Goal: Information Seeking & Learning: Check status

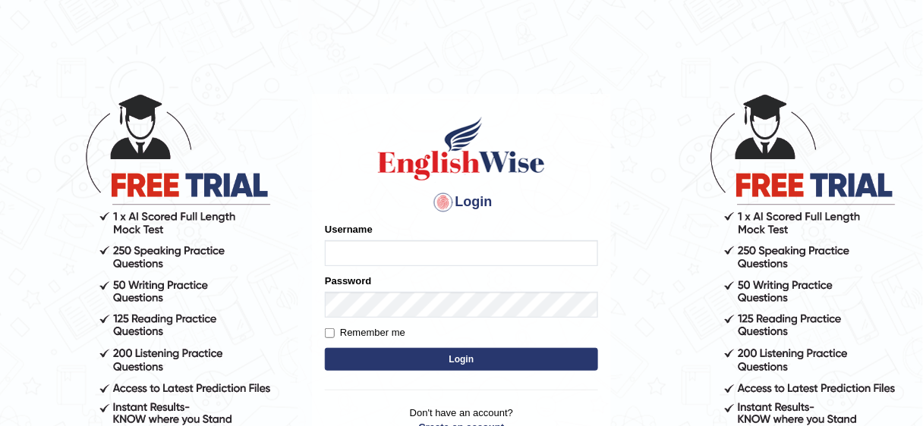
type input "Nafisa"
click at [455, 367] on button "Login" at bounding box center [461, 359] width 273 height 23
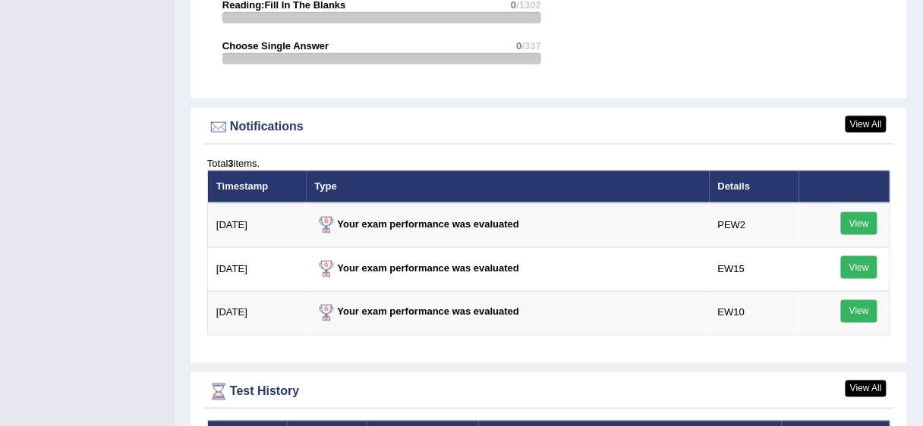
scroll to position [1858, 0]
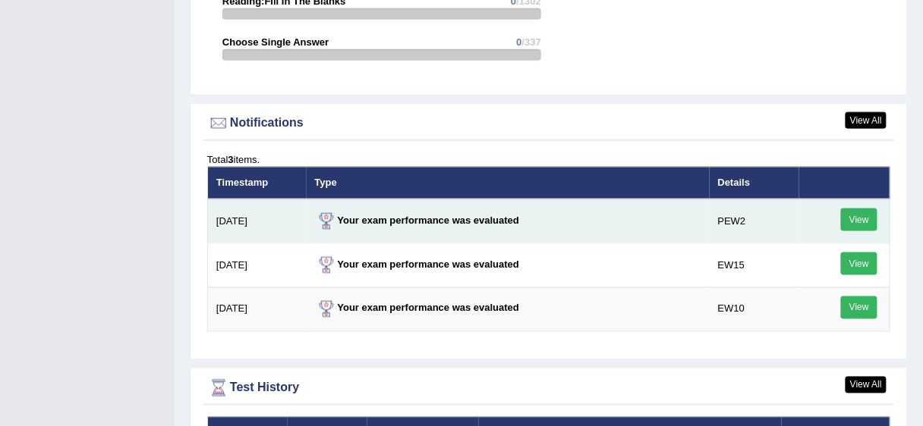
click at [860, 209] on link "View" at bounding box center [859, 220] width 36 height 23
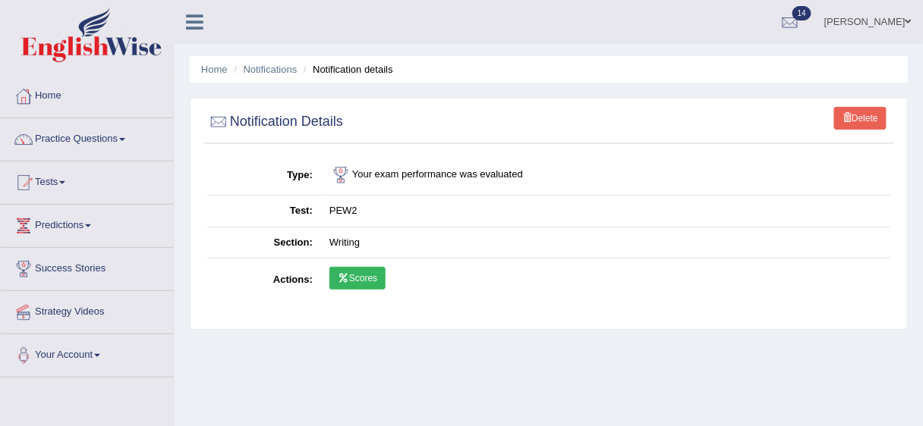
click at [347, 268] on link "Scores" at bounding box center [357, 278] width 56 height 23
click at [811, 10] on span "14" at bounding box center [801, 13] width 19 height 14
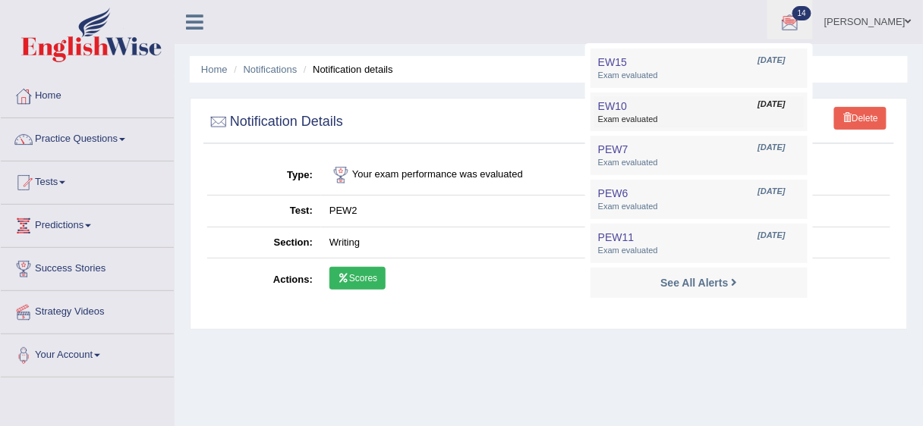
click at [770, 103] on span "[DATE]" at bounding box center [771, 105] width 27 height 12
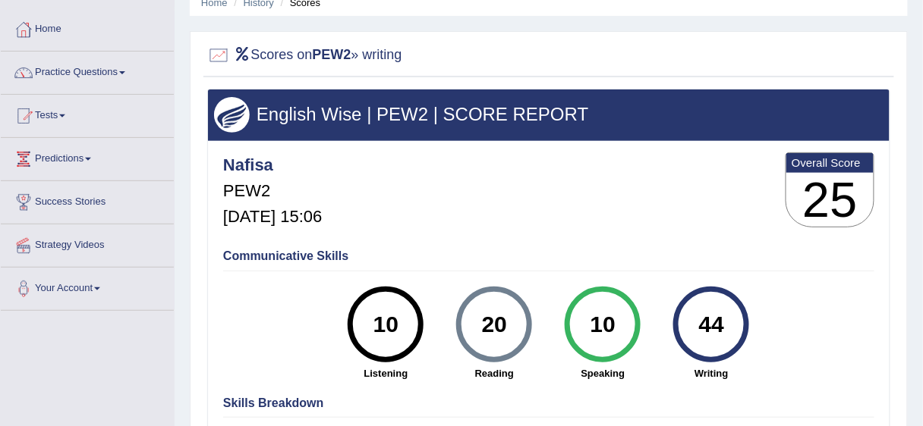
scroll to position [64, 0]
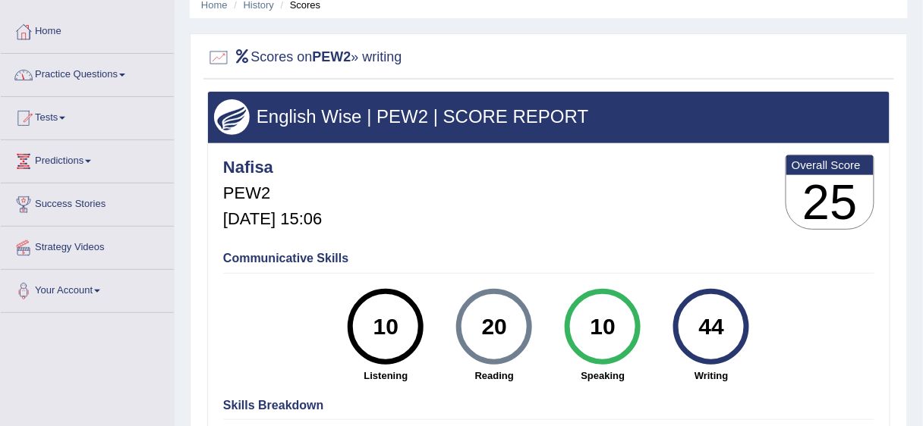
click at [55, 33] on link "Home" at bounding box center [87, 30] width 173 height 38
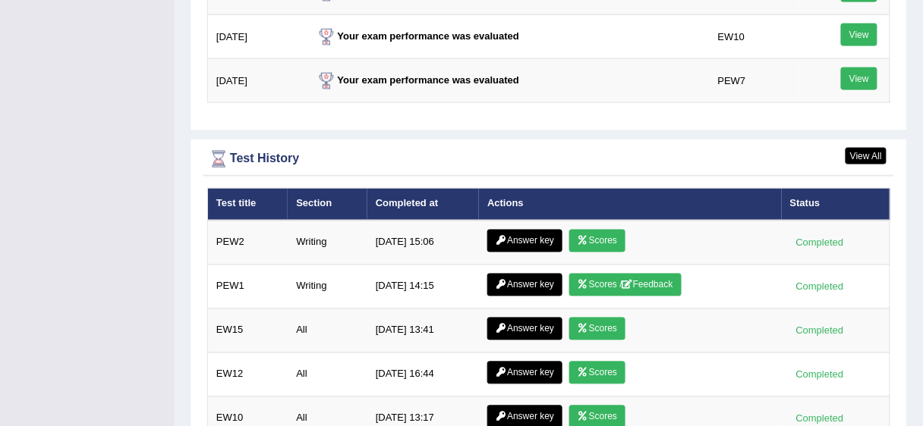
scroll to position [1992, 0]
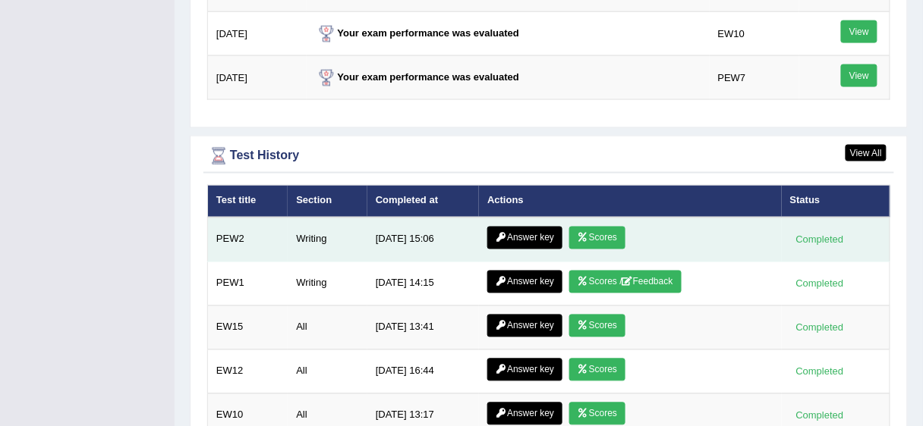
click at [538, 227] on link "Answer key" at bounding box center [524, 238] width 75 height 23
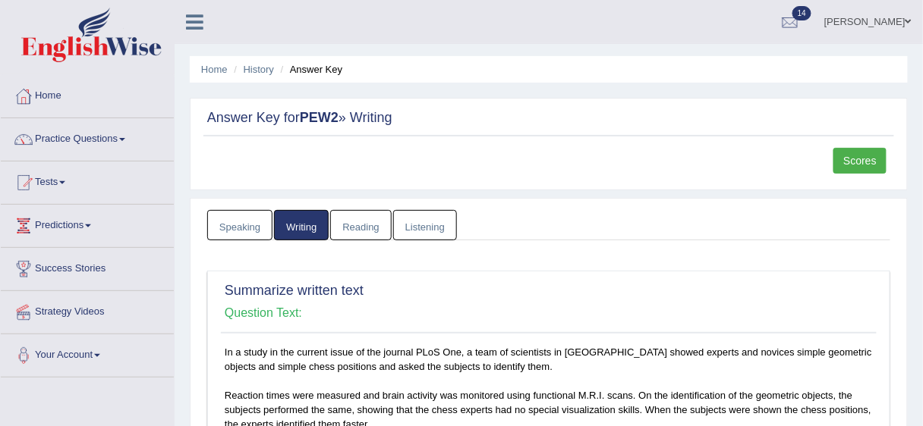
click at [856, 162] on link "Scores" at bounding box center [859, 161] width 53 height 26
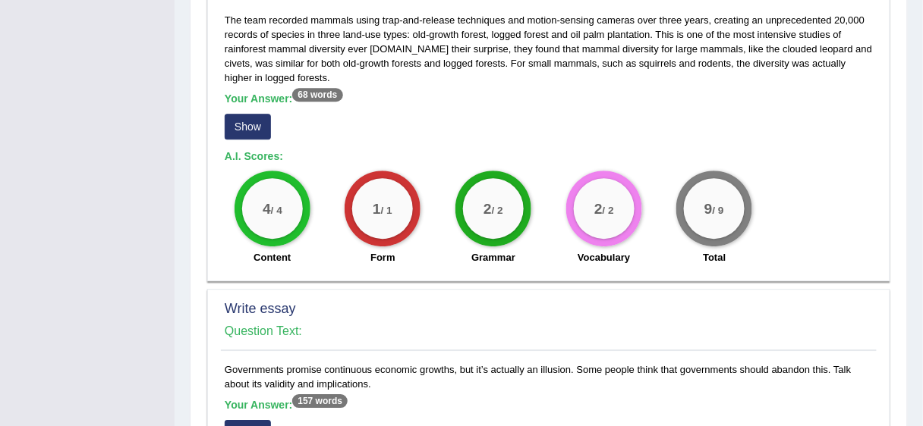
scroll to position [986, 0]
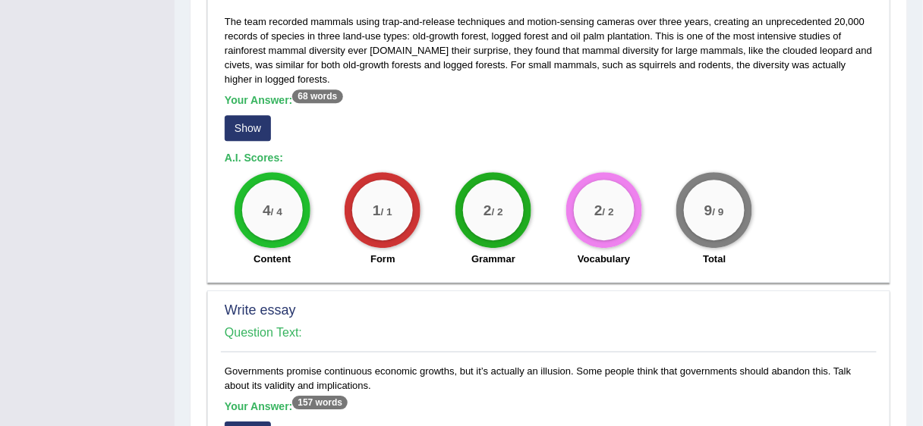
click at [246, 122] on button "Show" at bounding box center [248, 128] width 46 height 26
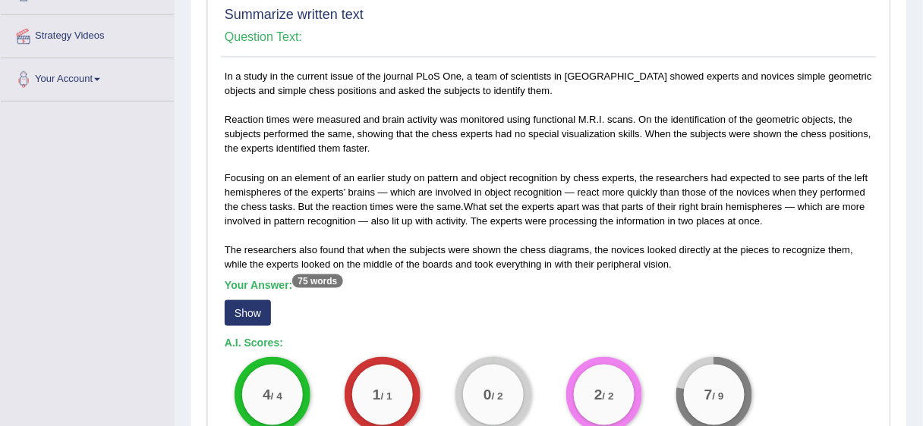
scroll to position [275, 0]
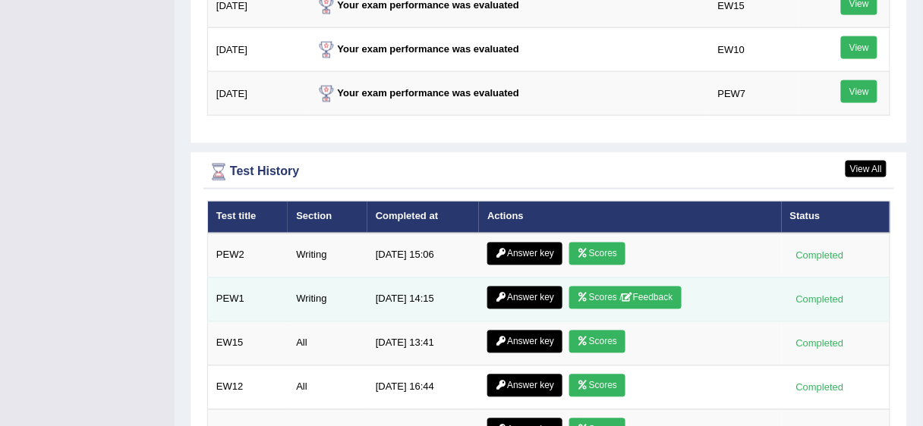
click at [663, 287] on link "Scores / Feedback" at bounding box center [625, 298] width 112 height 23
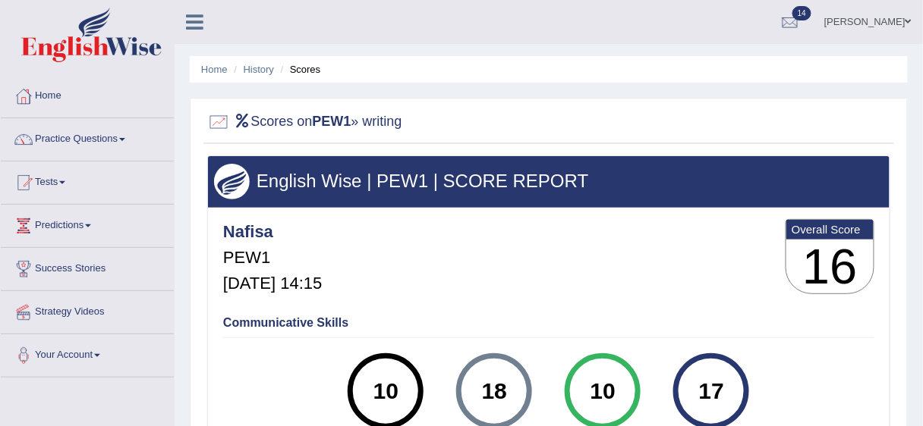
click at [811, 7] on span "14" at bounding box center [801, 13] width 19 height 14
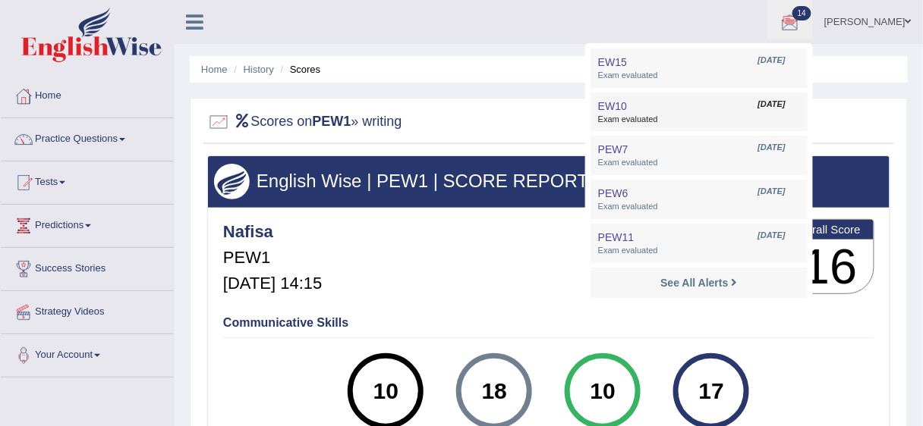
click at [651, 117] on span "Exam evaluated" at bounding box center [699, 120] width 202 height 12
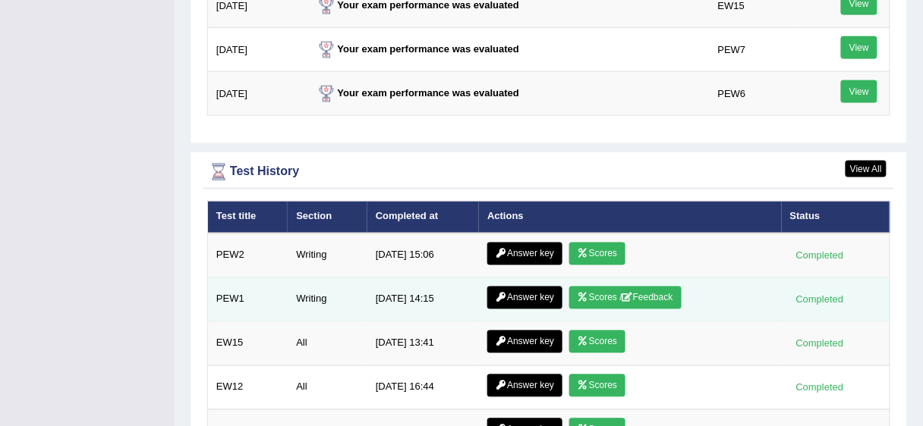
click at [627, 294] on icon at bounding box center [627, 298] width 11 height 9
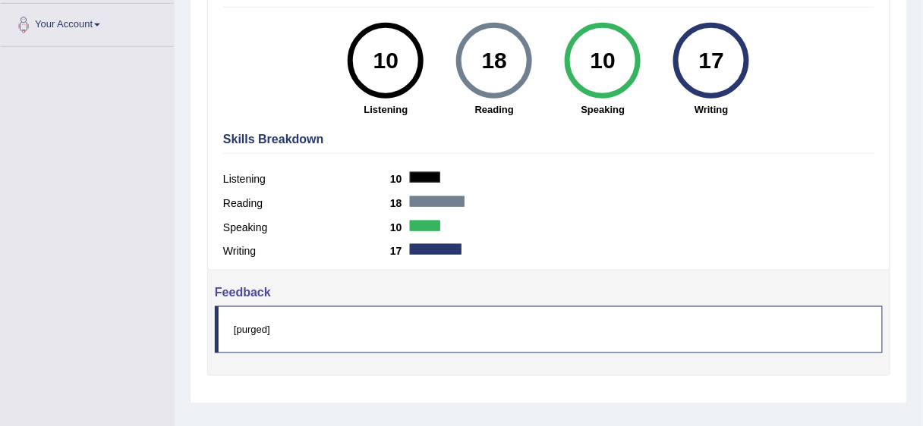
scroll to position [369, 0]
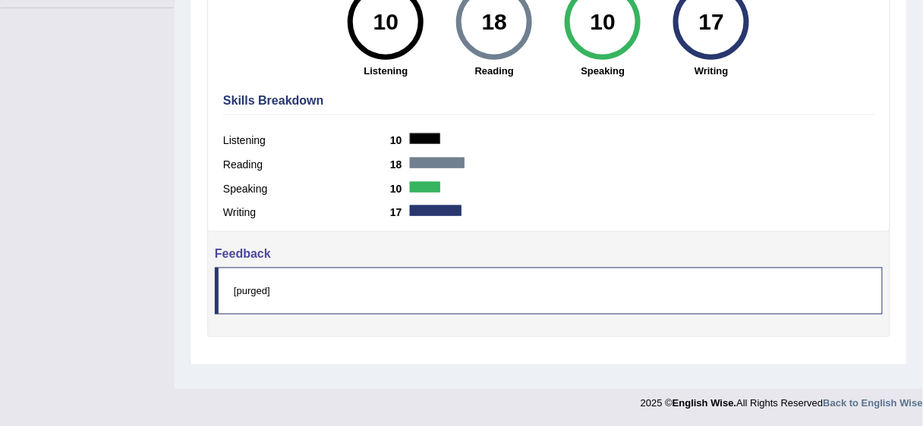
drag, startPoint x: 266, startPoint y: 288, endPoint x: 236, endPoint y: 290, distance: 30.4
click at [236, 289] on blockquote "[purged]" at bounding box center [549, 291] width 668 height 46
copy blockquote "purged"
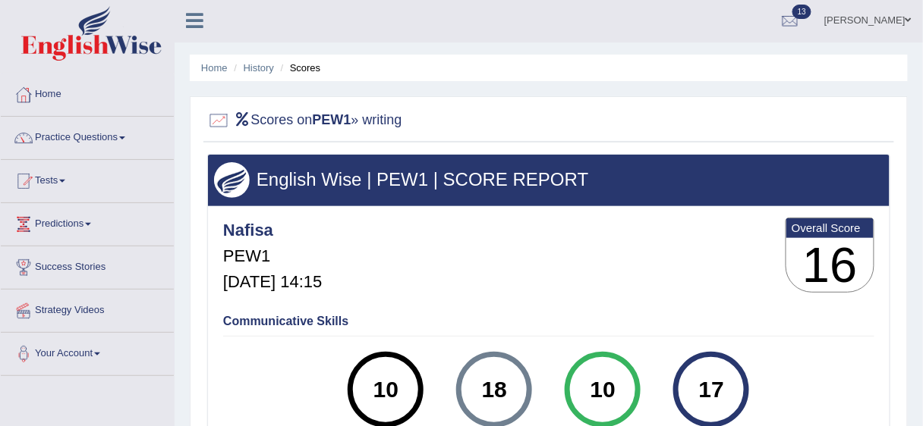
scroll to position [0, 0]
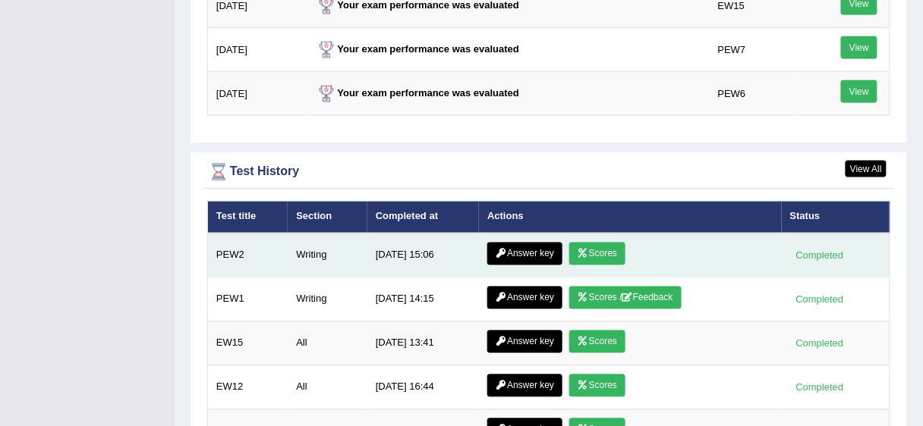
click at [586, 250] on icon at bounding box center [582, 254] width 11 height 9
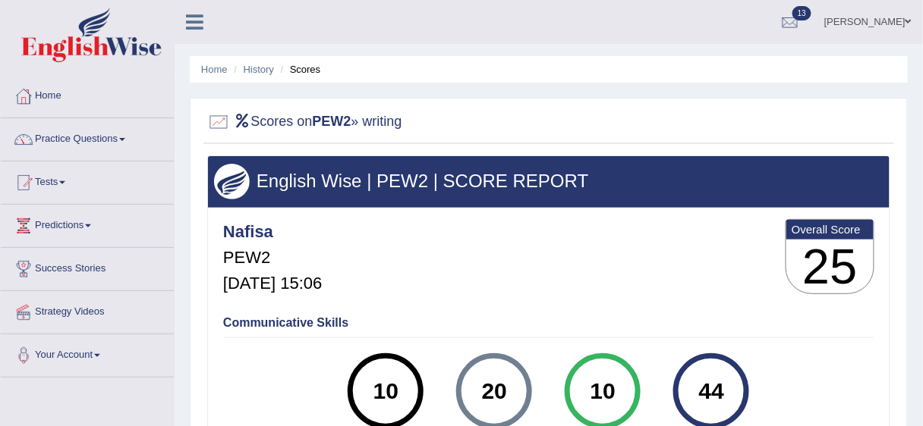
drag, startPoint x: 901, startPoint y: 0, endPoint x: 583, endPoint y: 332, distance: 459.9
click at [583, 332] on div "Communicative Skills 10 Listening 20 Reading 10 Speaking 44 Writing" at bounding box center [548, 380] width 659 height 143
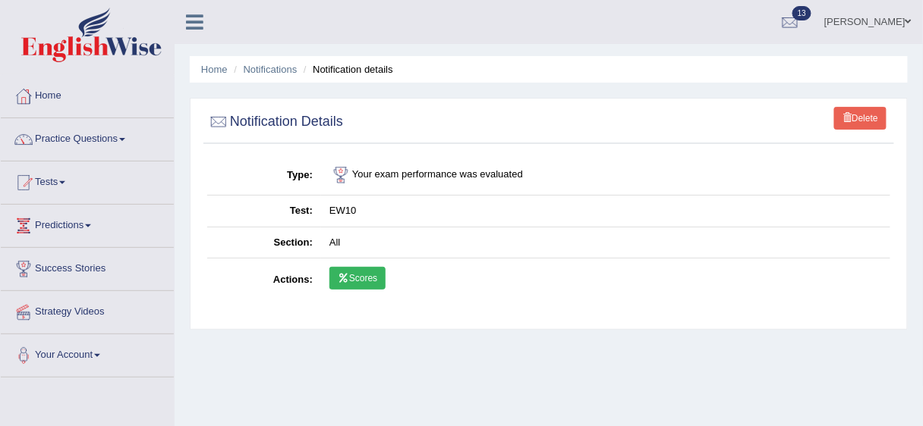
click at [356, 276] on link "Scores" at bounding box center [357, 278] width 56 height 23
